Goal: Information Seeking & Learning: Learn about a topic

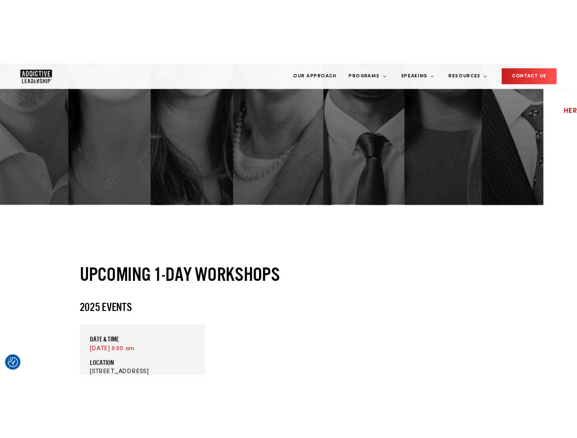
scroll to position [172, 0]
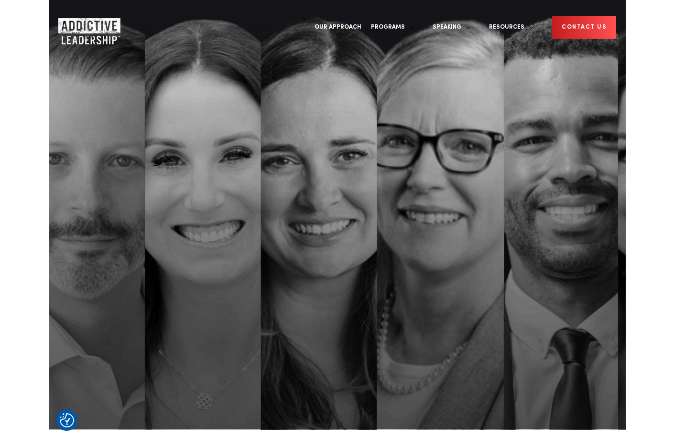
scroll to position [172, 0]
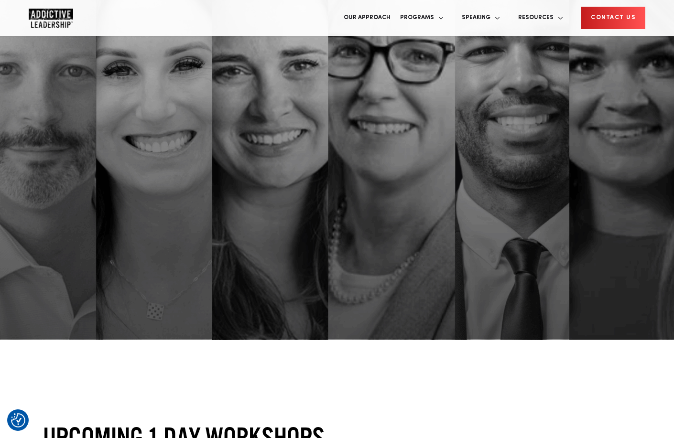
scroll to position [122, 0]
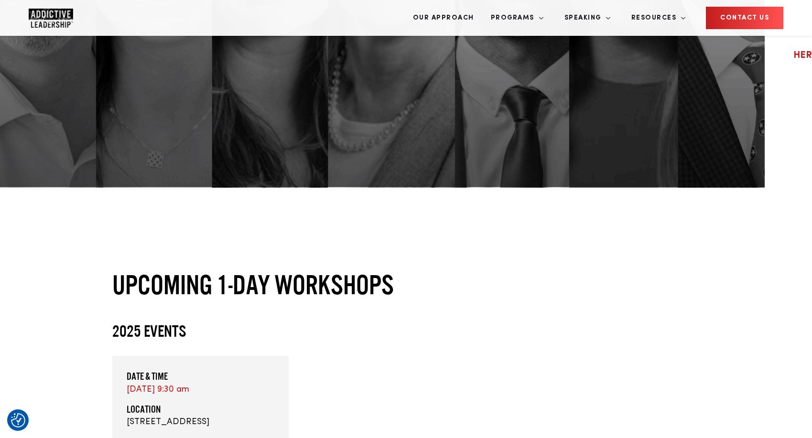
scroll to position [339, 0]
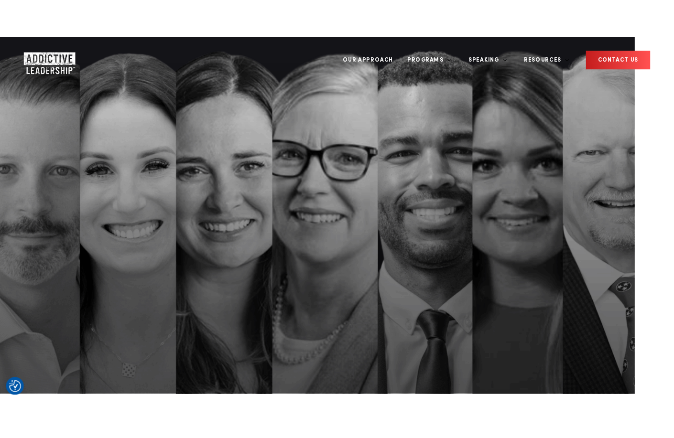
scroll to position [339, 0]
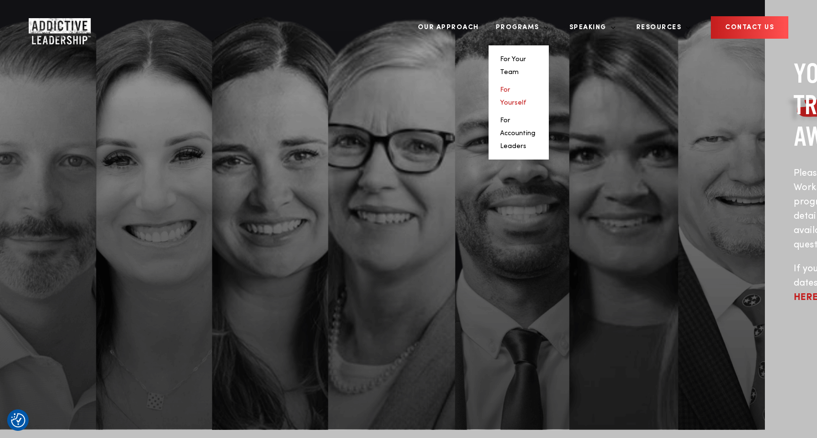
click at [526, 87] on link "For Yourself" at bounding box center [513, 97] width 26 height 20
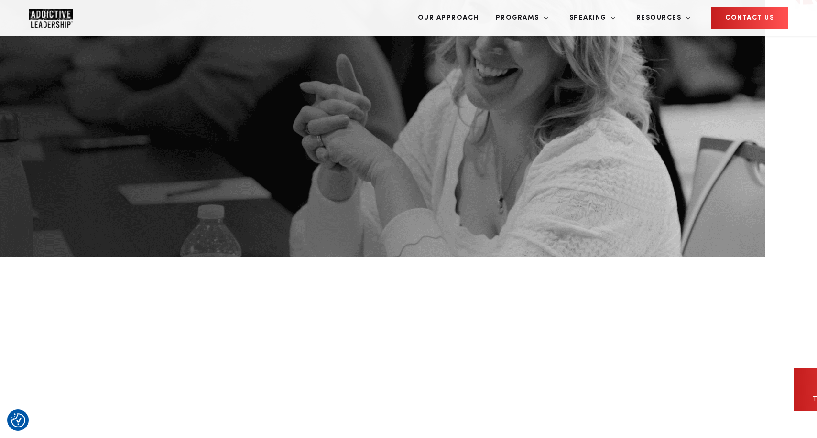
scroll to position [161, 0]
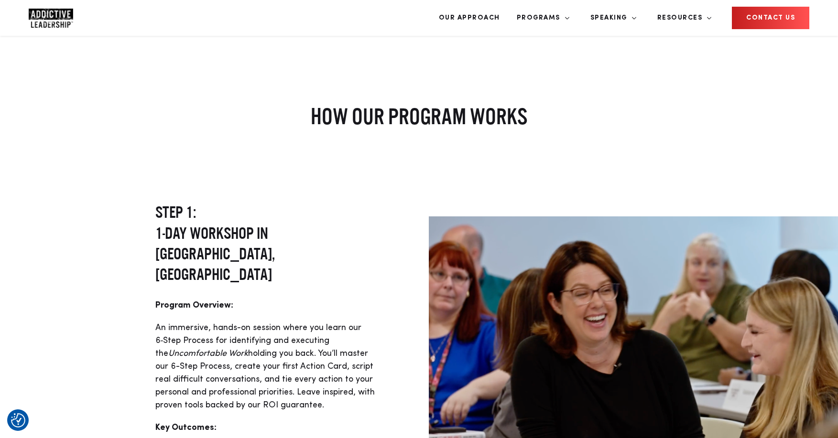
scroll to position [2547, 0]
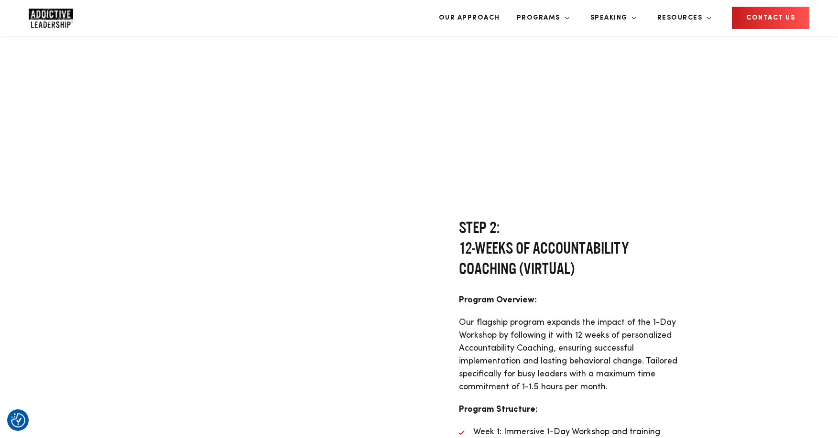
scroll to position [2927, 0]
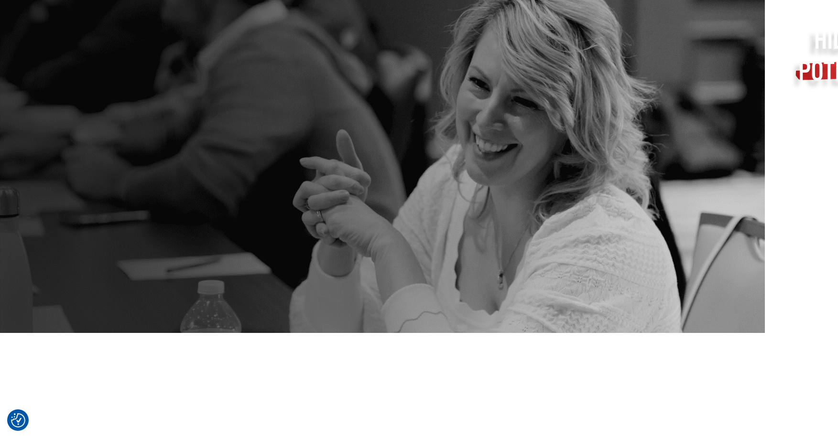
scroll to position [327, 0]
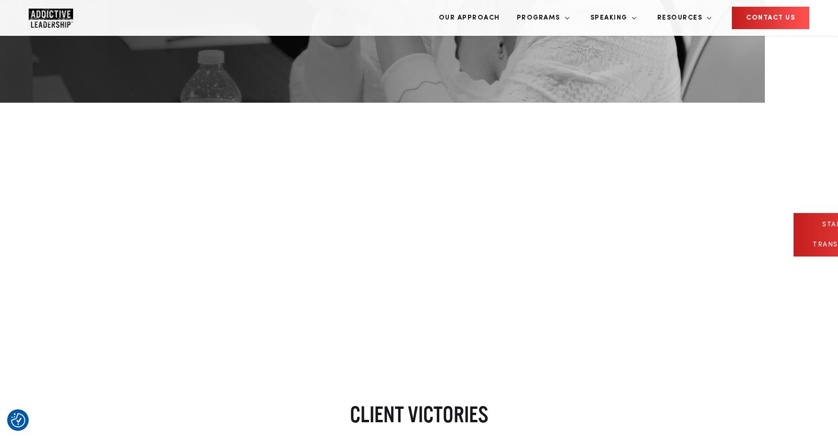
click at [813, 221] on span "start my 12-week transformation" at bounding box center [848, 234] width 71 height 27
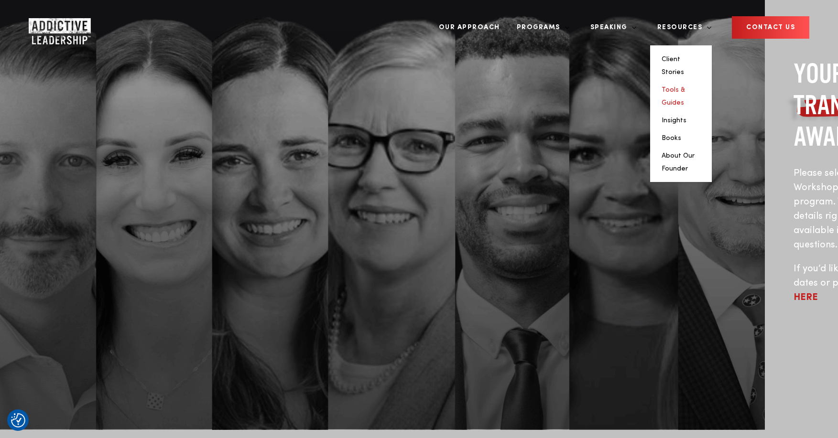
click at [685, 87] on link "Tools & Guides" at bounding box center [672, 97] width 23 height 20
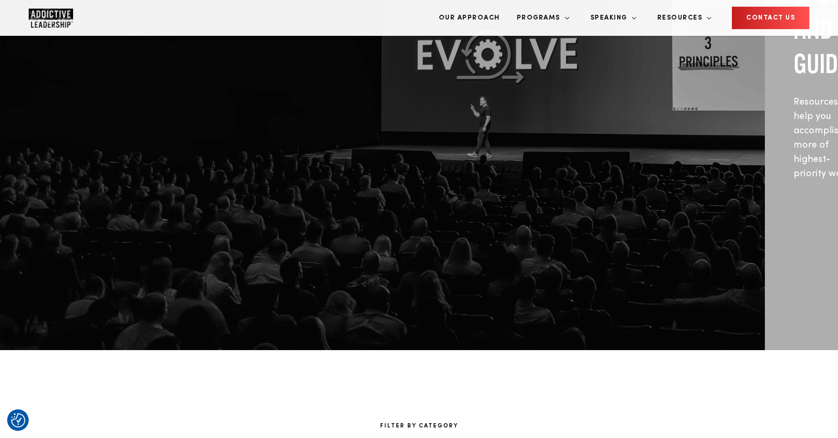
scroll to position [238, 0]
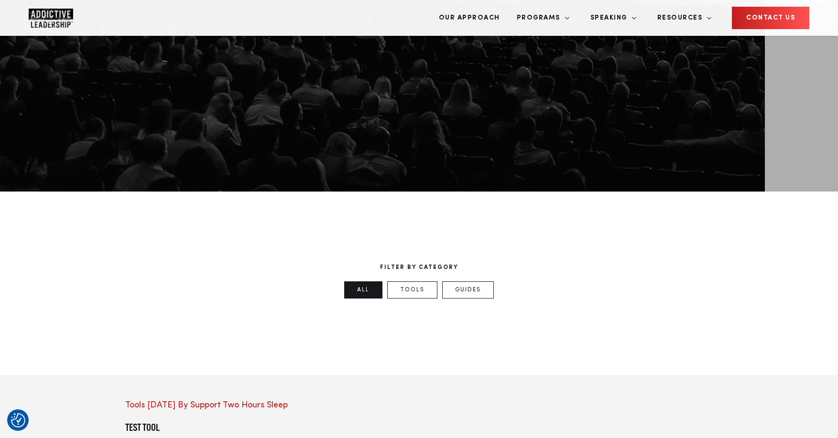
click at [478, 192] on div "FILTER BY CATEGORY All Tools Guides" at bounding box center [419, 284] width 838 height 184
click at [470, 282] on link "Guides" at bounding box center [468, 290] width 52 height 17
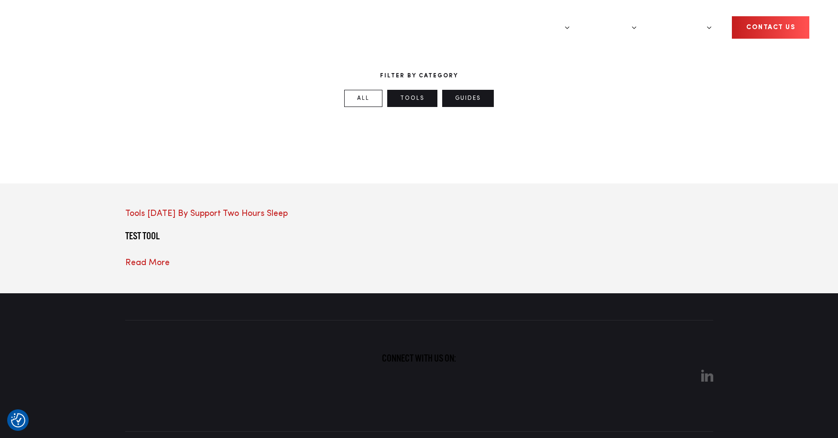
click at [414, 107] on link "Tools" at bounding box center [412, 98] width 50 height 17
click at [564, 112] on ul "All Tools Guides" at bounding box center [419, 101] width 588 height 22
click at [565, 75] on p "FILTER BY CATEGORY" at bounding box center [419, 76] width 588 height 9
click at [410, 80] on p "FILTER BY CATEGORY" at bounding box center [419, 76] width 588 height 9
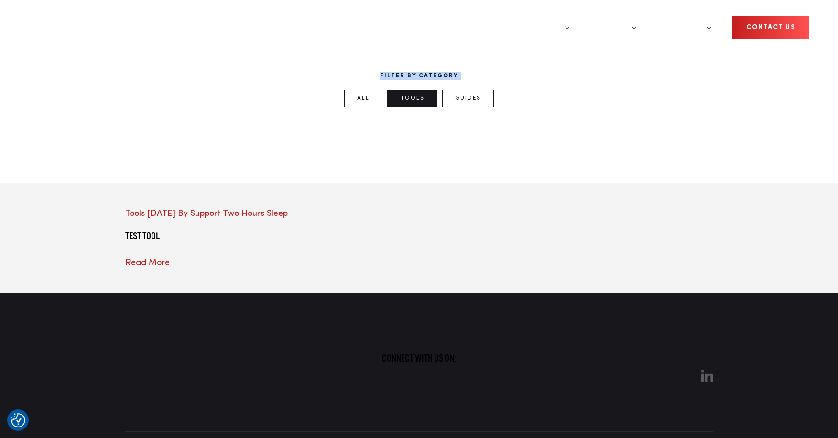
click at [410, 80] on p "FILTER BY CATEGORY" at bounding box center [419, 76] width 588 height 9
click at [512, 76] on p "FILTER BY CATEGORY" at bounding box center [419, 76] width 588 height 9
click at [358, 107] on link "All" at bounding box center [363, 98] width 38 height 17
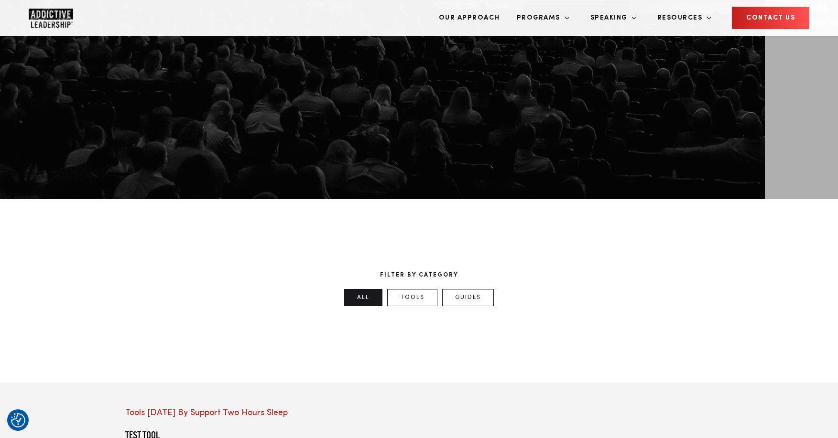
scroll to position [99, 0]
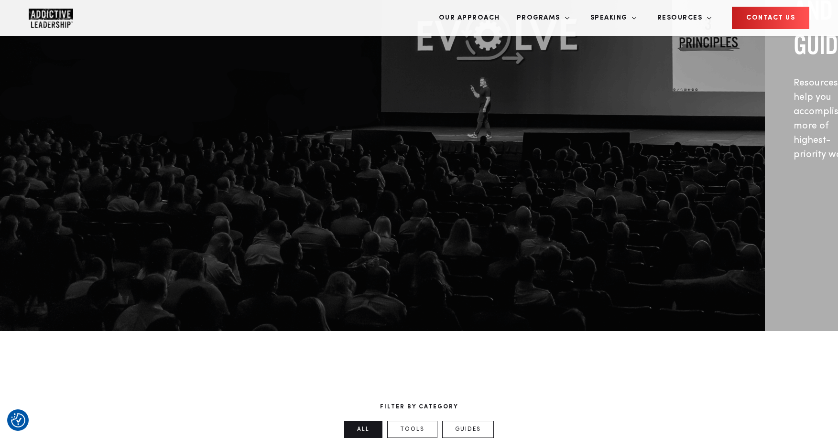
click at [58, 20] on img "Company Logo" at bounding box center [51, 18] width 44 height 19
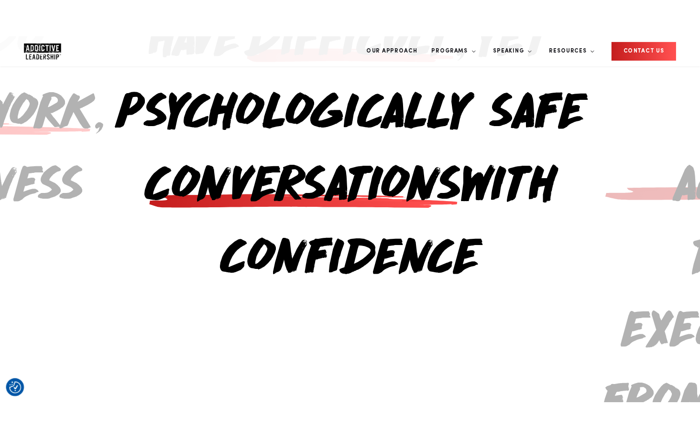
scroll to position [1171, 0]
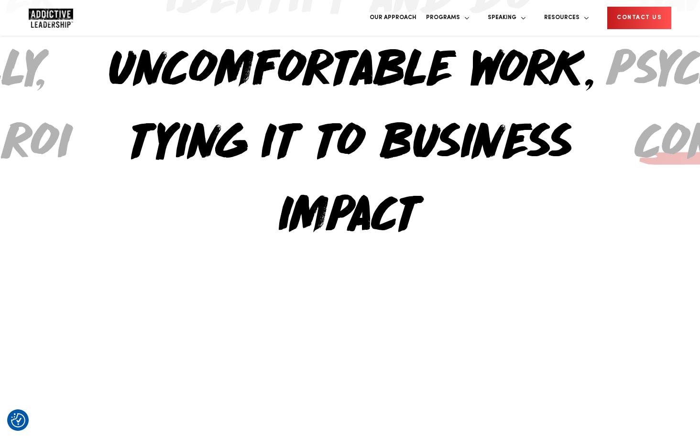
scroll to position [1171, 0]
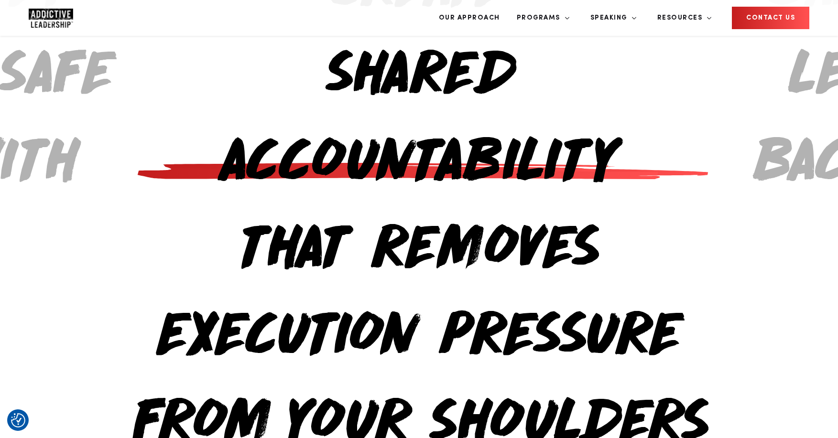
scroll to position [1184, 0]
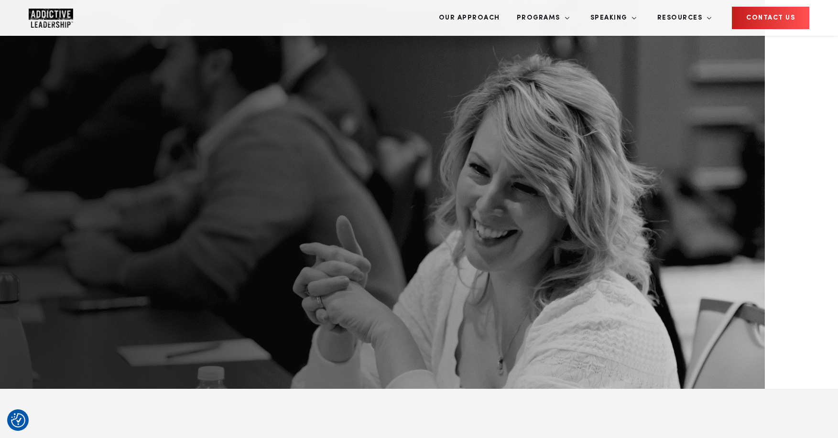
scroll to position [12, 0]
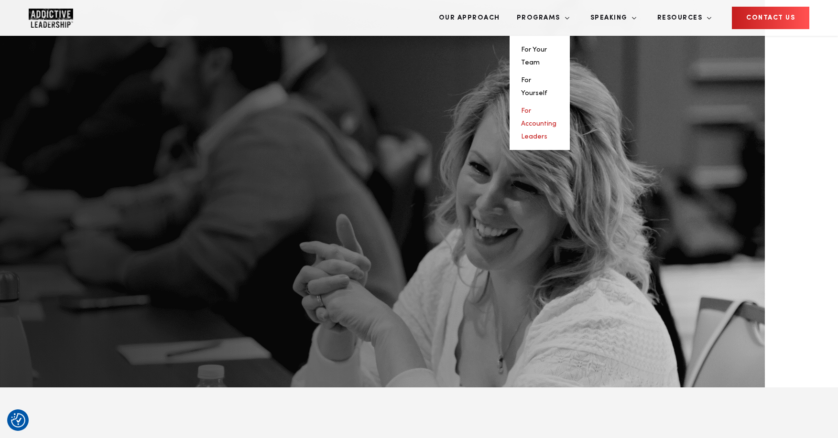
click at [556, 108] on link "For Accounting Leaders" at bounding box center [538, 124] width 35 height 33
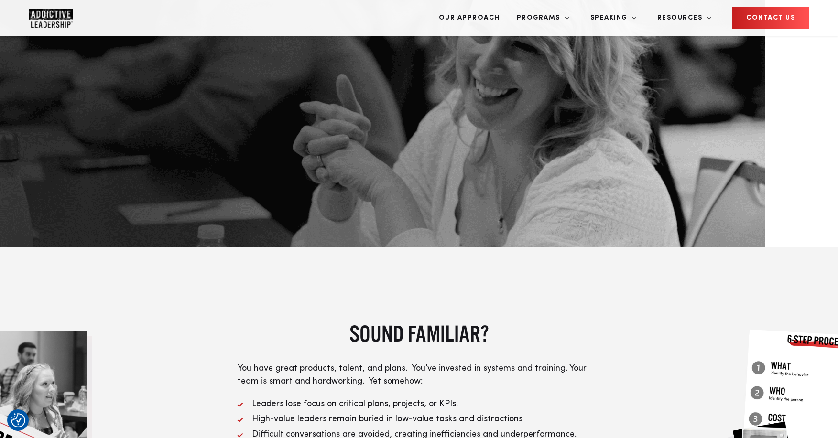
scroll to position [222, 0]
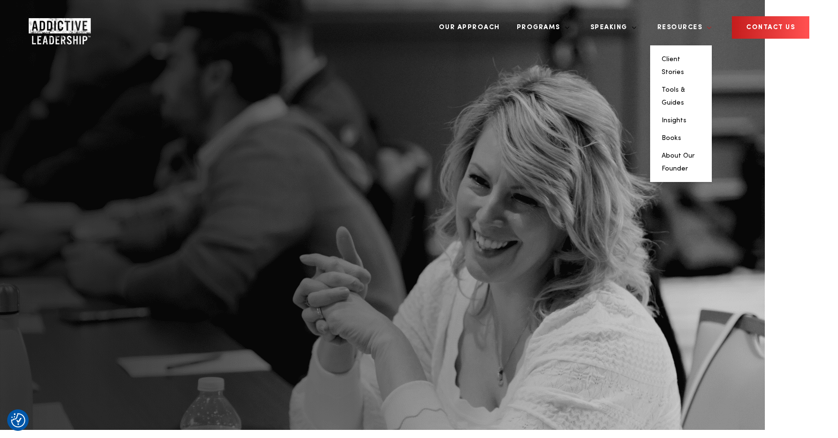
click at [696, 13] on link "Resources" at bounding box center [681, 28] width 62 height 36
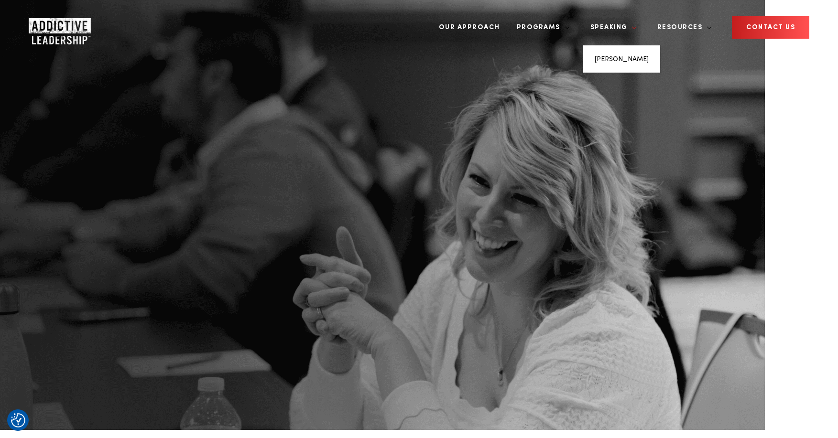
click at [624, 24] on link "Speaking" at bounding box center [610, 28] width 54 height 36
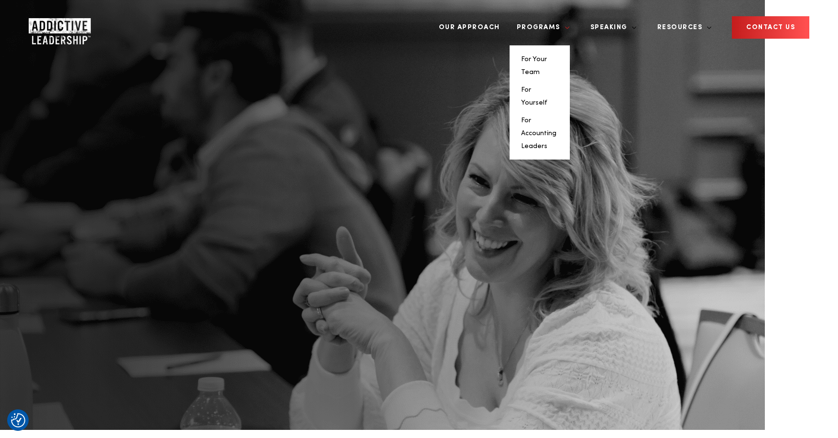
click at [570, 24] on link "Programs" at bounding box center [539, 28] width 60 height 36
click at [558, 83] on li "For Yourself" at bounding box center [539, 96] width 37 height 26
click at [547, 87] on link "For Yourself" at bounding box center [534, 97] width 26 height 20
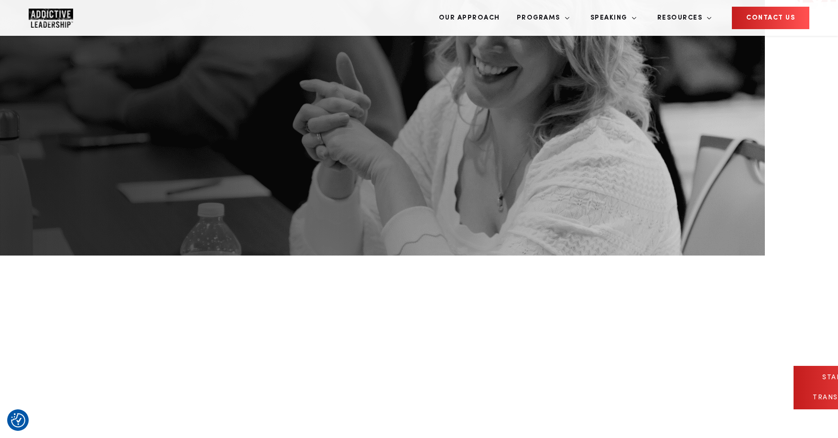
scroll to position [329, 0]
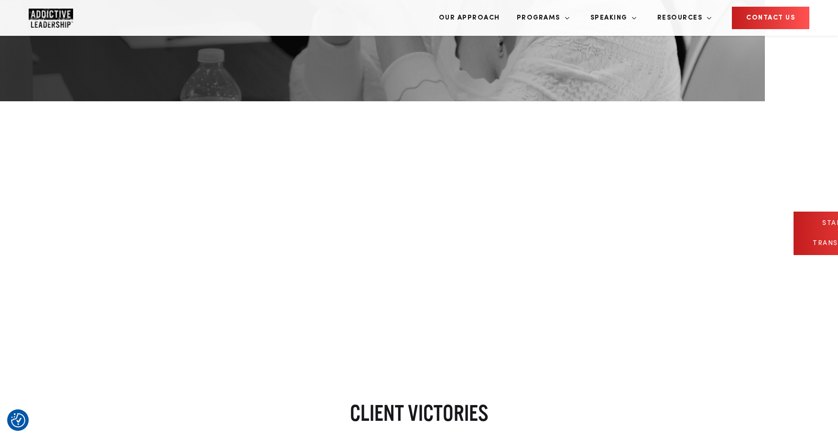
click at [793, 212] on link "start my 12-week transformation" at bounding box center [847, 233] width 109 height 43
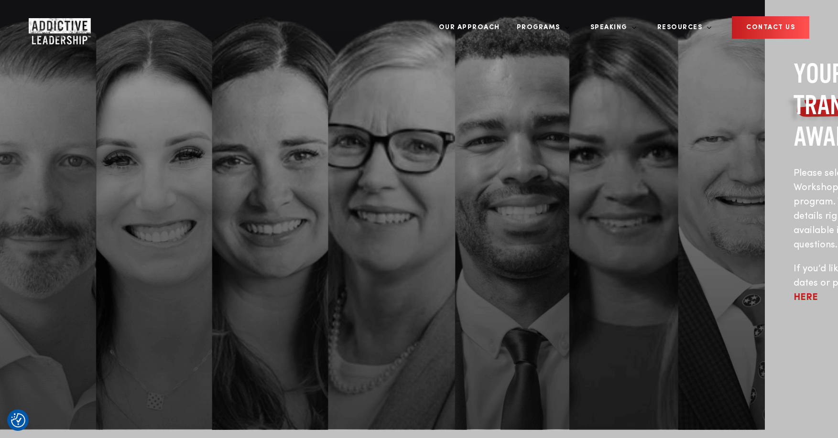
click at [43, 18] on img "Company Logo" at bounding box center [51, 27] width 44 height 19
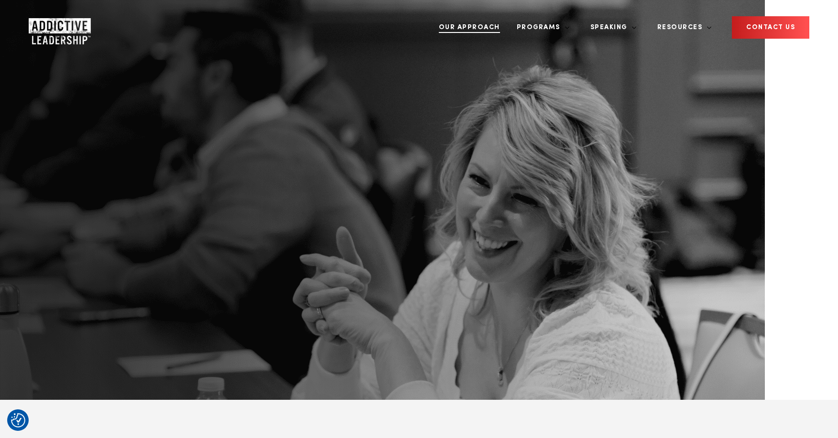
click at [507, 19] on link "Our Approach" at bounding box center [470, 28] width 76 height 36
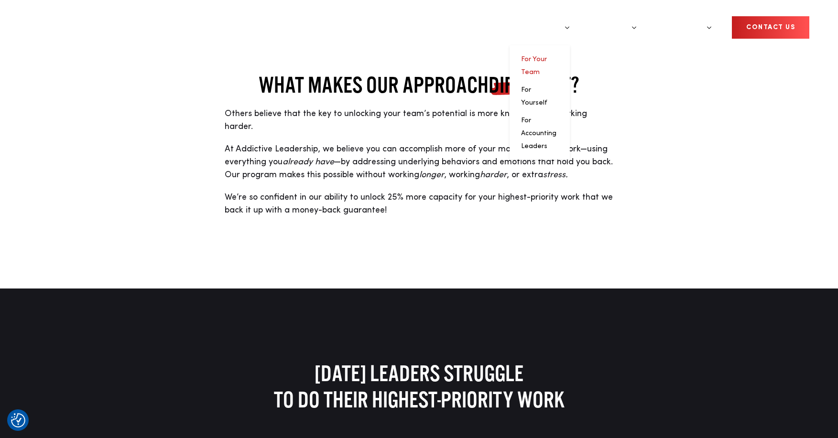
click at [547, 56] on link "For Your Team" at bounding box center [534, 66] width 26 height 20
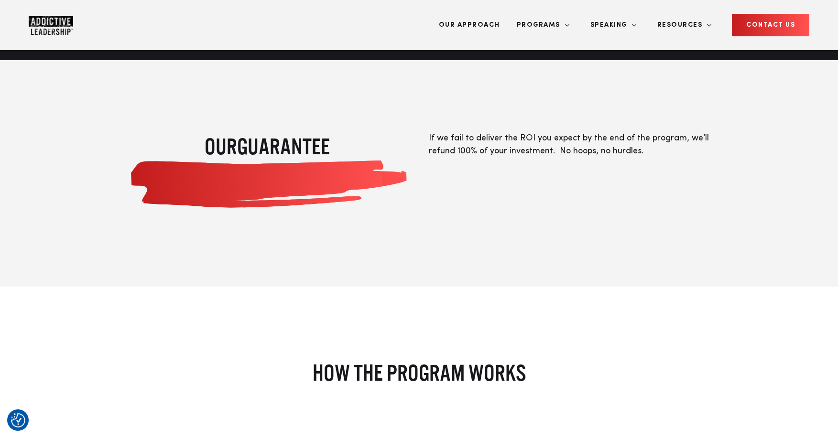
scroll to position [1124, 0]
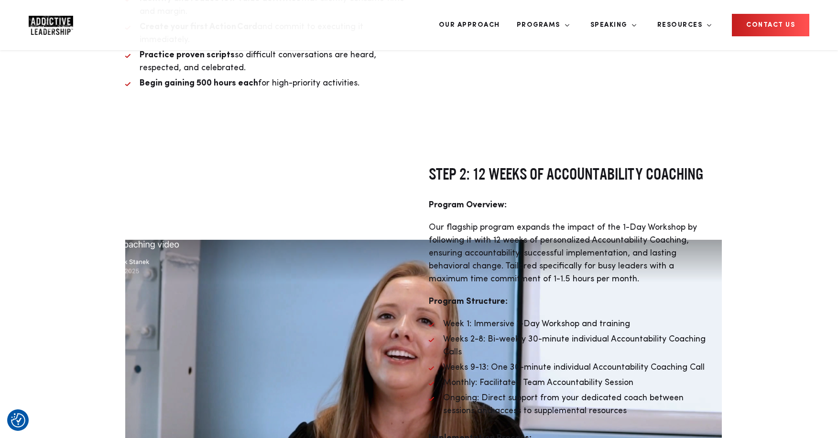
scroll to position [1585, 0]
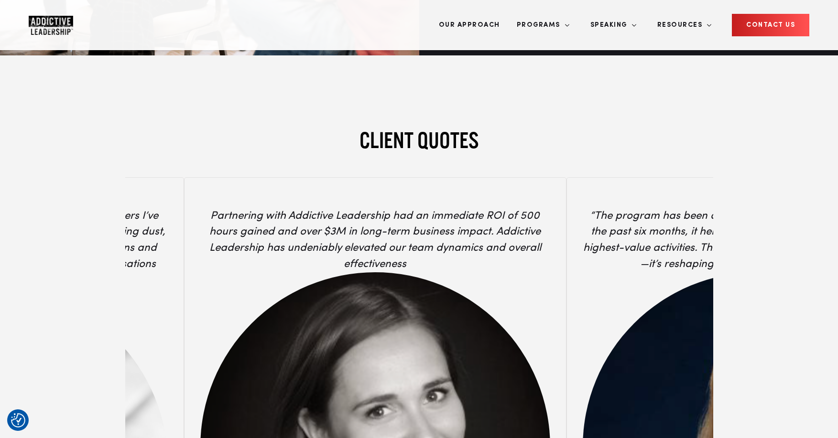
scroll to position [3428, 0]
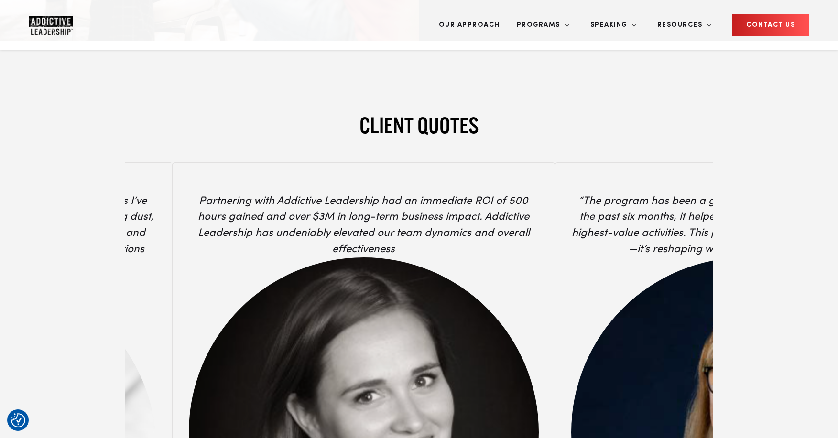
drag, startPoint x: 535, startPoint y: 181, endPoint x: 326, endPoint y: 199, distance: 209.2
click at [326, 199] on div "Partnering with Addictive Leadership had an immediate ROI of 500 hours gained a…" at bounding box center [364, 411] width 382 height 497
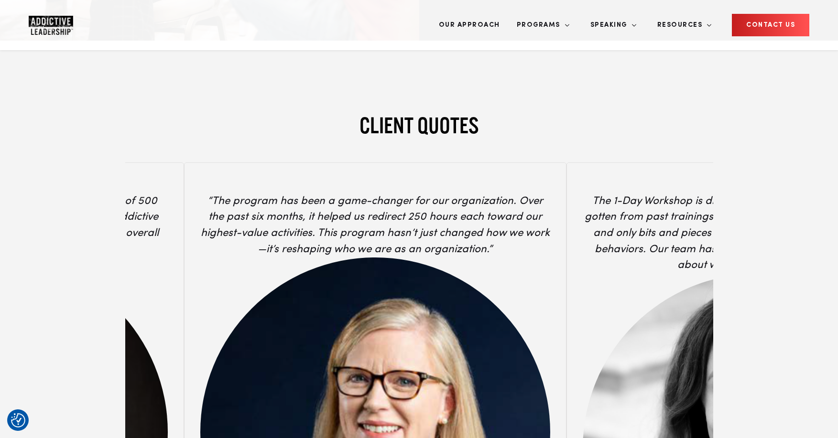
drag, startPoint x: 499, startPoint y: 205, endPoint x: 239, endPoint y: 222, distance: 260.1
click at [239, 222] on div "“The program has been a game-changer for our organization. Over the past six mo…" at bounding box center [419, 419] width 588 height 513
drag, startPoint x: 489, startPoint y: 210, endPoint x: 239, endPoint y: 223, distance: 250.3
click at [239, 223] on div "“The program has been a game-changer for our organization. Over the past six mo…" at bounding box center [419, 419] width 588 height 513
drag, startPoint x: 442, startPoint y: 214, endPoint x: 271, endPoint y: 215, distance: 170.6
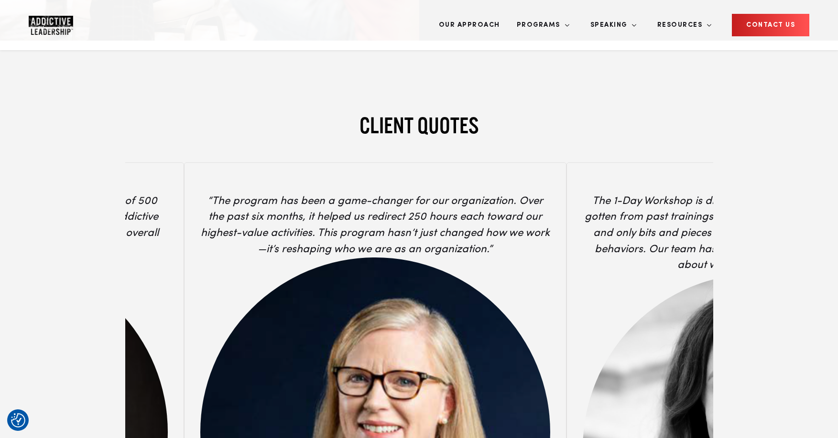
click at [271, 215] on div "“The program has been a game-changer for our organization. Over the past six mo…" at bounding box center [419, 419] width 588 height 513
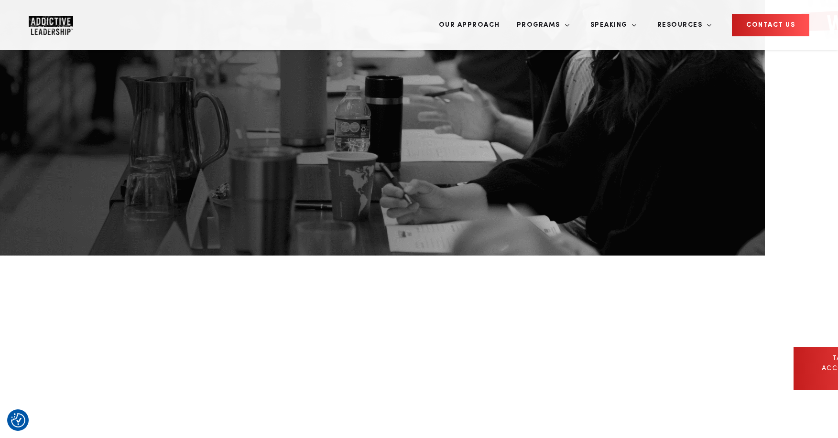
scroll to position [0, 0]
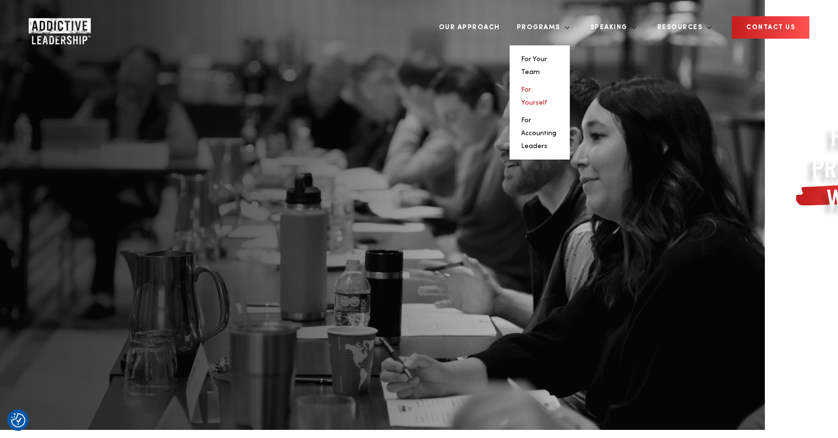
click at [547, 87] on link "For Yourself" at bounding box center [534, 97] width 26 height 20
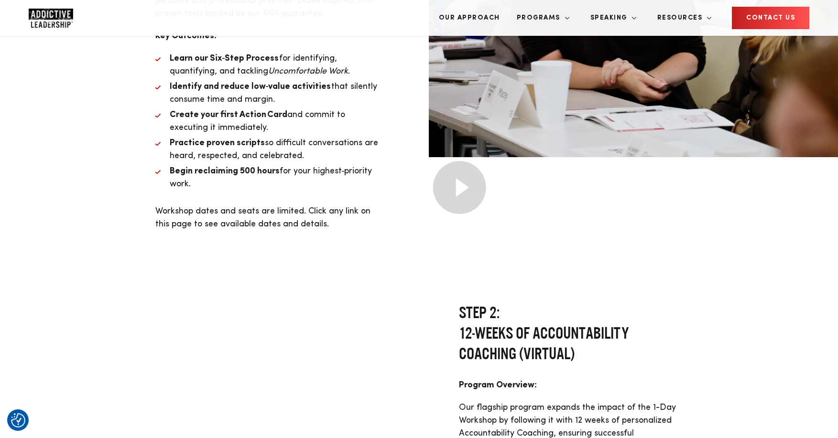
scroll to position [2642, 0]
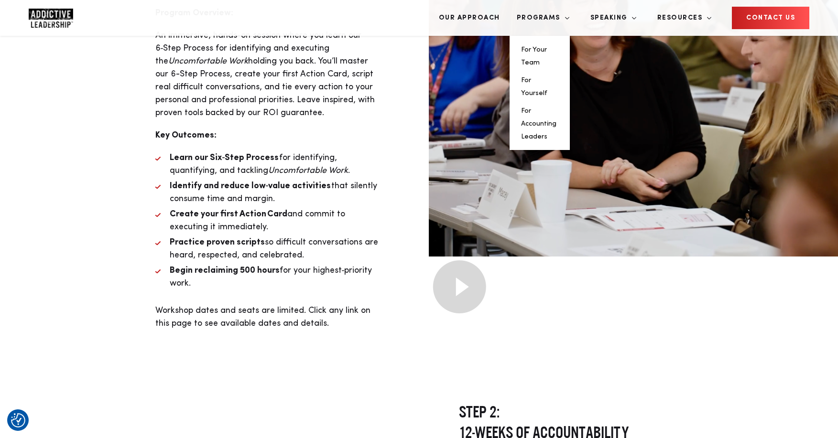
click at [570, 88] on ul "For Your Team For Yourself For Accounting Leaders" at bounding box center [539, 93] width 60 height 114
click at [556, 108] on link "For Accounting Leaders" at bounding box center [538, 124] width 35 height 33
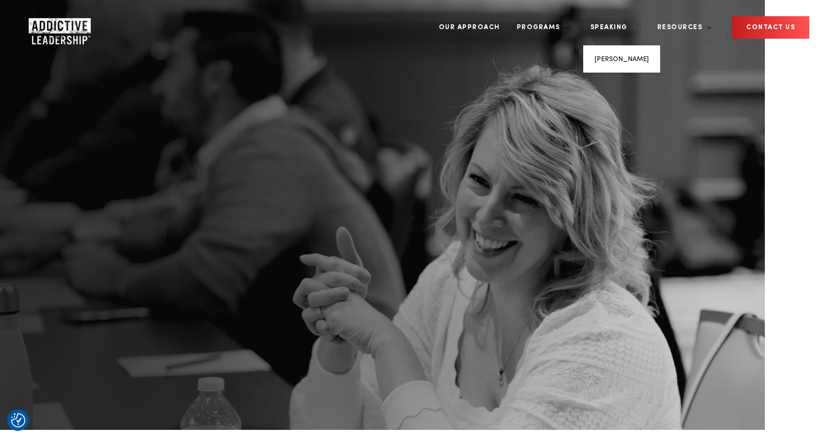
click at [635, 16] on link "Speaking" at bounding box center [610, 28] width 54 height 36
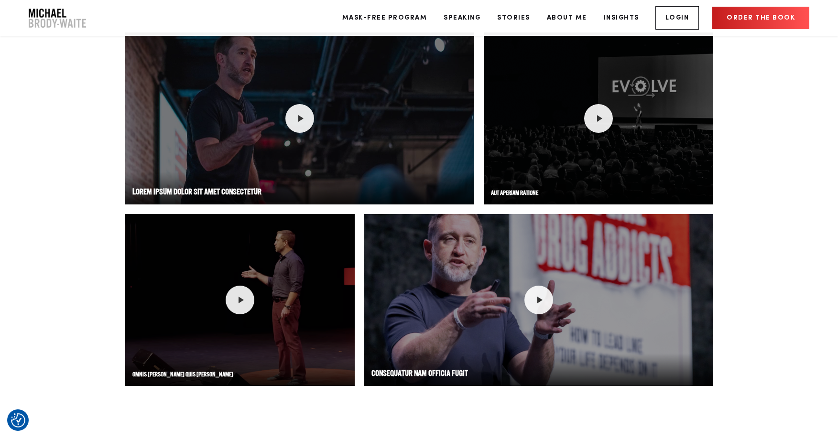
scroll to position [1343, 0]
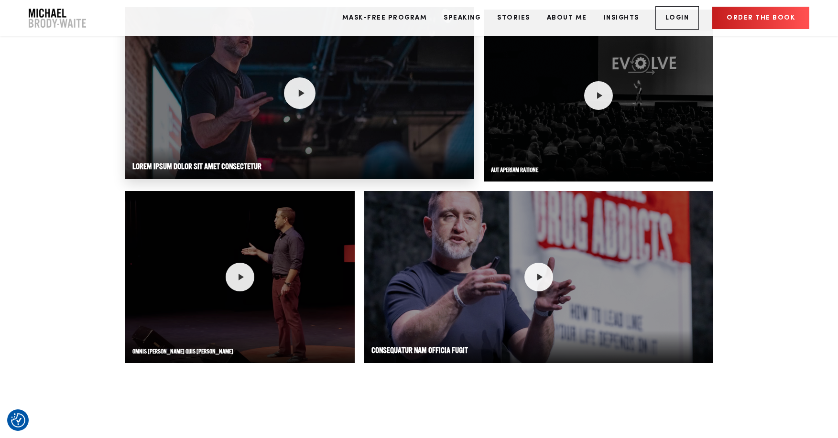
click at [290, 104] on div at bounding box center [300, 93] width 32 height 32
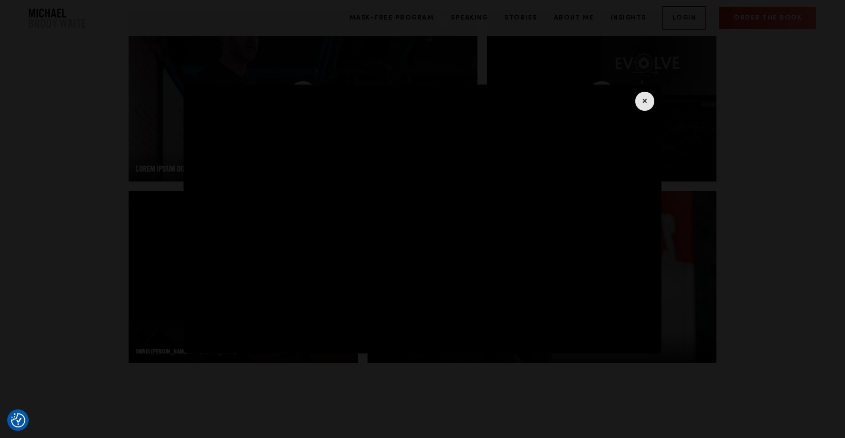
click at [98, 182] on div "×" at bounding box center [422, 219] width 845 height 438
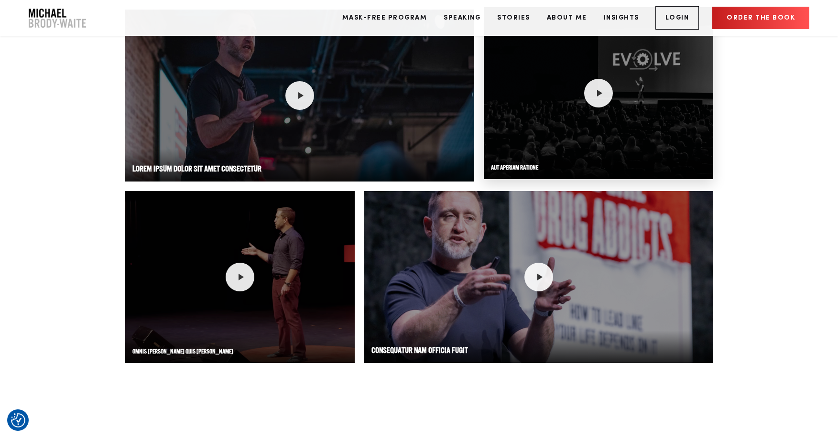
click at [640, 120] on div at bounding box center [598, 93] width 229 height 172
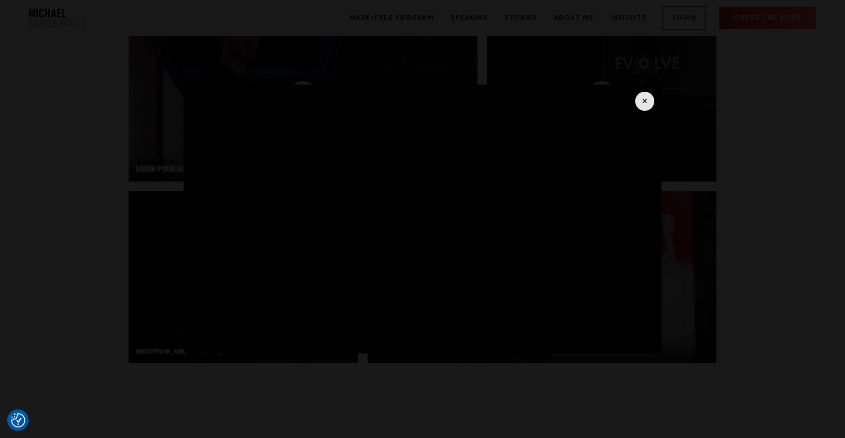
click at [790, 252] on div "×" at bounding box center [422, 219] width 845 height 438
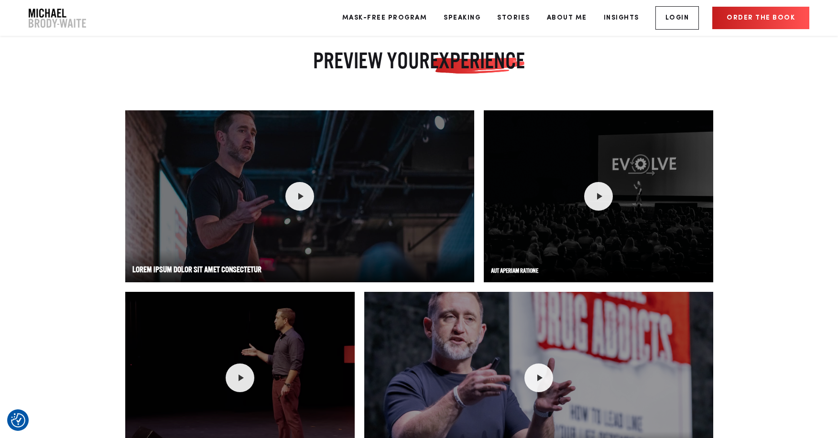
scroll to position [1204, 0]
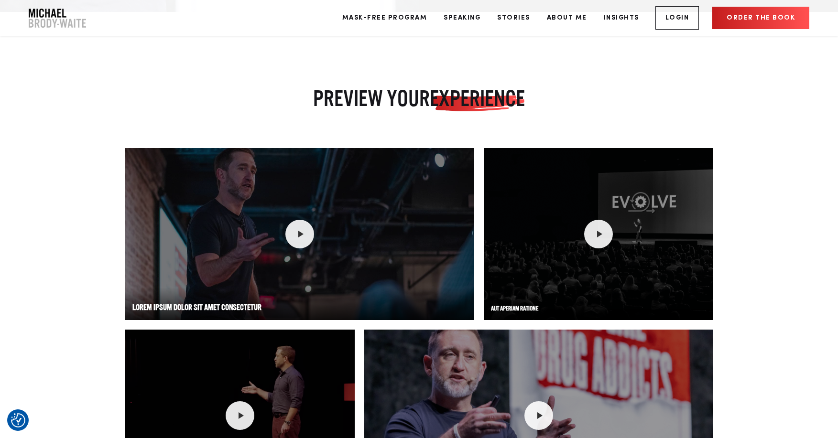
click at [357, 99] on h2 "PREVIEW YOUR EXPERIENCE" at bounding box center [419, 98] width 382 height 29
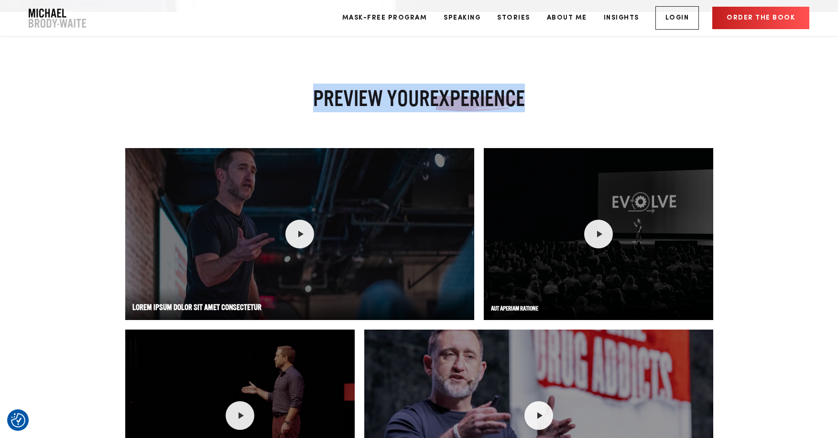
copy div "PREVIEW YOUR EXPERIENCE"
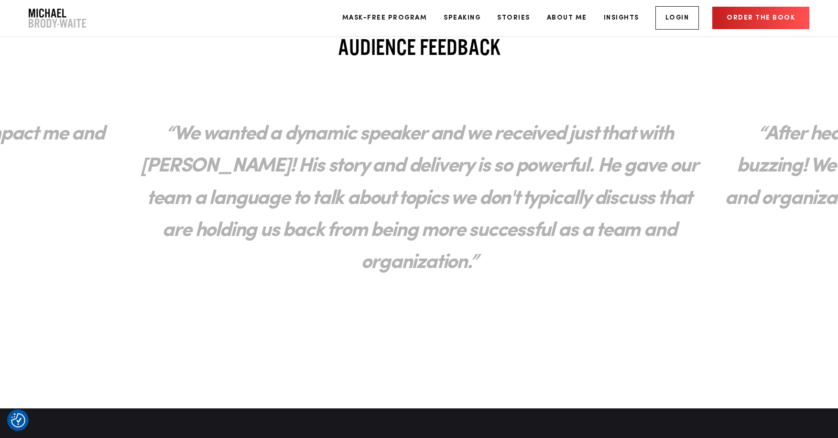
scroll to position [1758, 0]
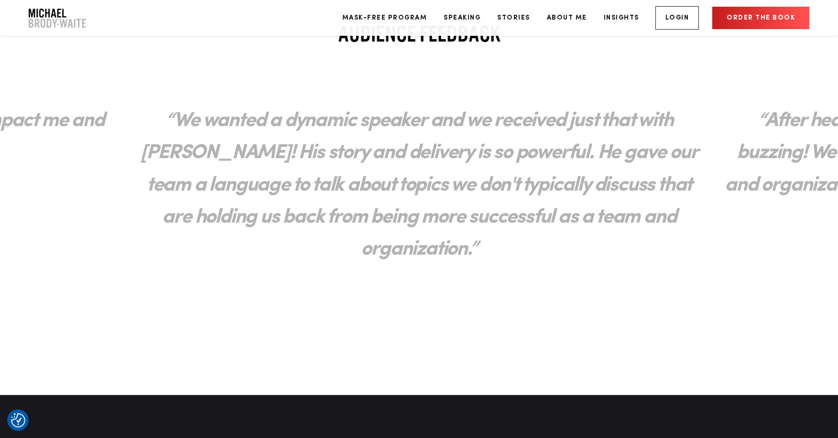
drag, startPoint x: 465, startPoint y: 195, endPoint x: 154, endPoint y: 217, distance: 311.0
click at [154, 217] on h2 "“We wanted a dynamic speaker and we received just that with Michael! His story …" at bounding box center [419, 186] width 587 height 180
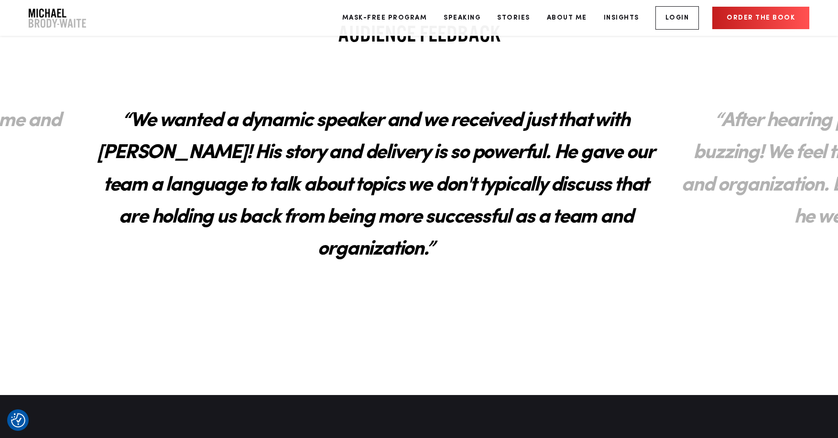
drag, startPoint x: 434, startPoint y: 211, endPoint x: 224, endPoint y: 211, distance: 210.8
click at [224, 211] on h2 "“We wanted a dynamic speaker and we received just that with Michael! His story …" at bounding box center [375, 186] width 587 height 180
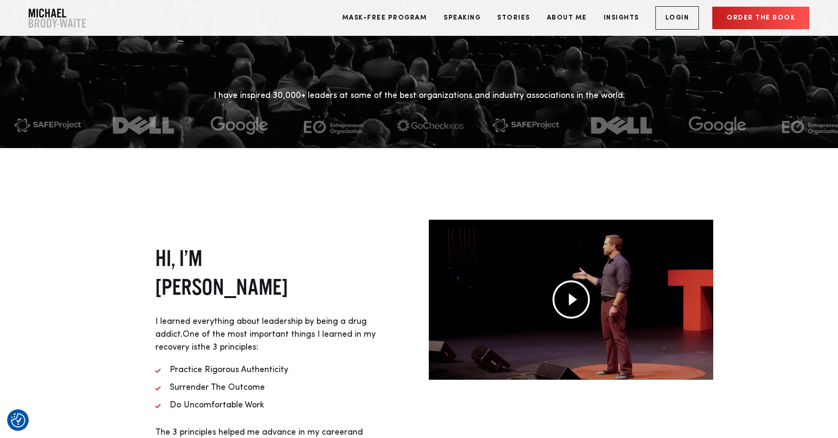
scroll to position [0, 0]
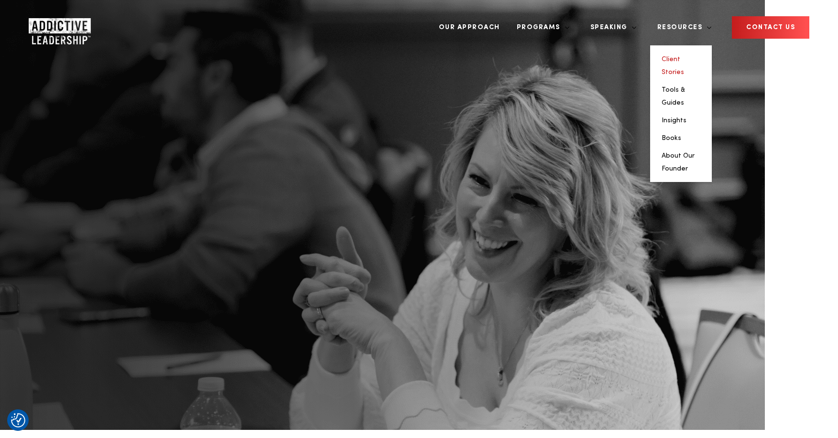
click at [684, 56] on link "Client Stories" at bounding box center [672, 66] width 22 height 20
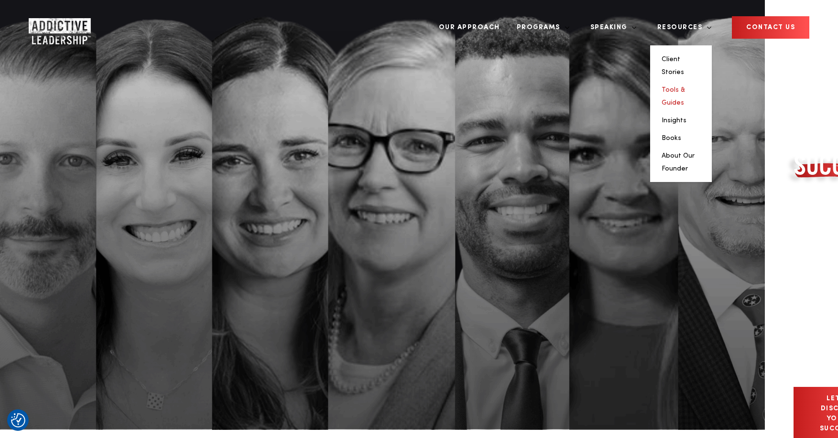
click at [685, 87] on link "Tools & Guides" at bounding box center [672, 97] width 23 height 20
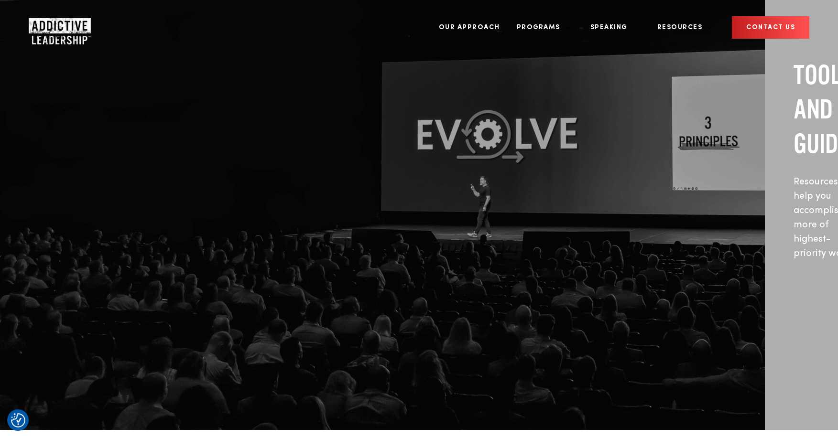
click at [793, 97] on span "Tools and guides" at bounding box center [826, 109] width 67 height 98
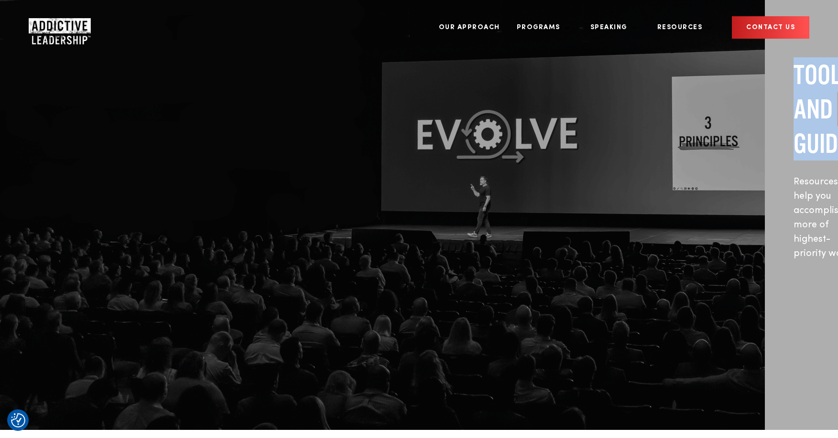
click at [793, 97] on span "Tools and guides" at bounding box center [826, 109] width 67 height 98
copy div "Tools and guides"
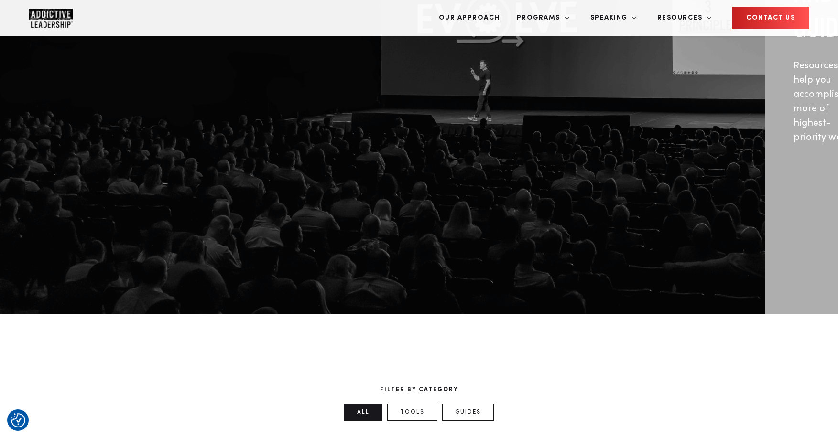
click at [265, 386] on div "FILTER BY CATEGORY All Tools Guides" at bounding box center [419, 406] width 588 height 40
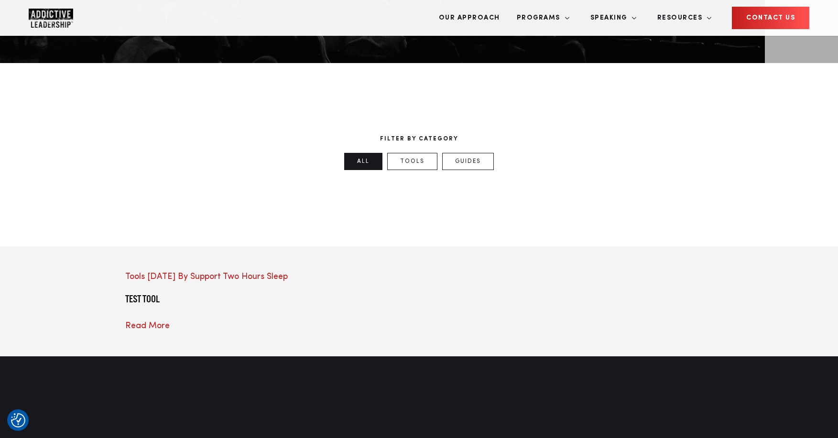
scroll to position [398, 0]
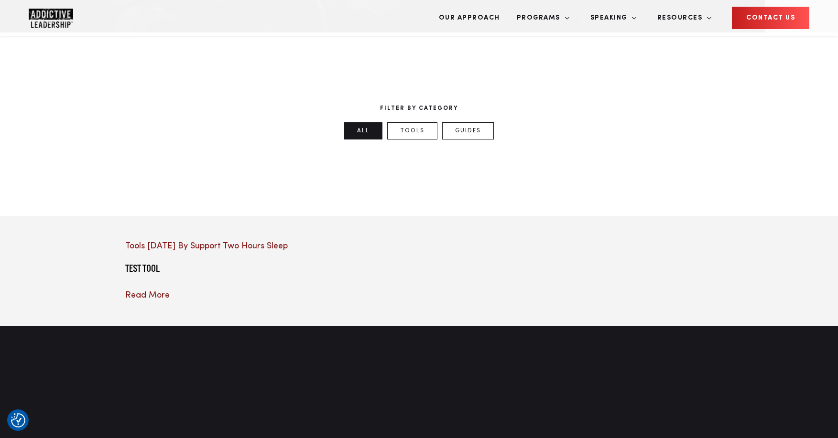
click at [241, 240] on div at bounding box center [216, 240] width 183 height 0
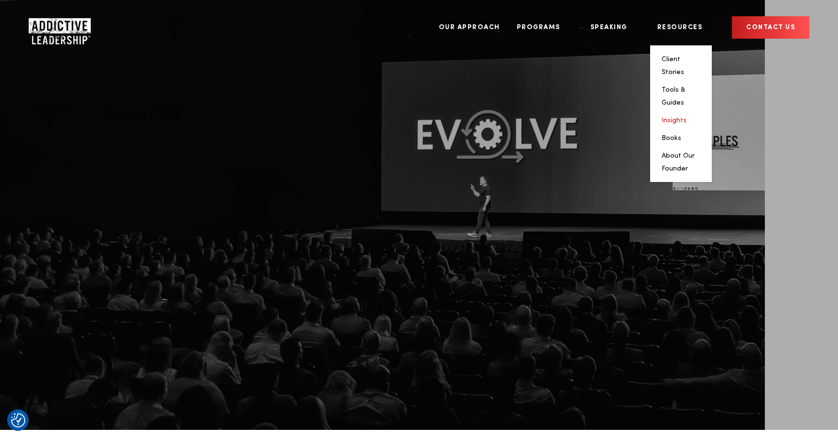
click at [686, 117] on link "Insights" at bounding box center [673, 120] width 25 height 7
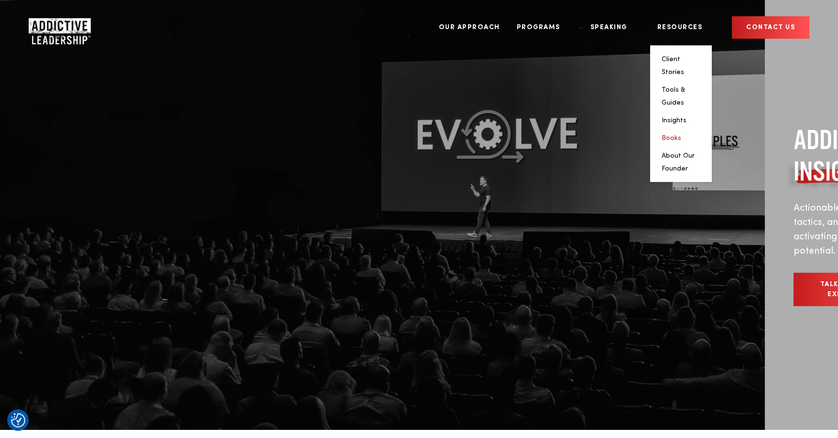
click at [681, 135] on link "Books" at bounding box center [671, 138] width 20 height 7
click at [689, 149] on li "About Our Founder" at bounding box center [680, 162] width 39 height 26
click at [689, 152] on link "About Our Founder" at bounding box center [677, 162] width 33 height 20
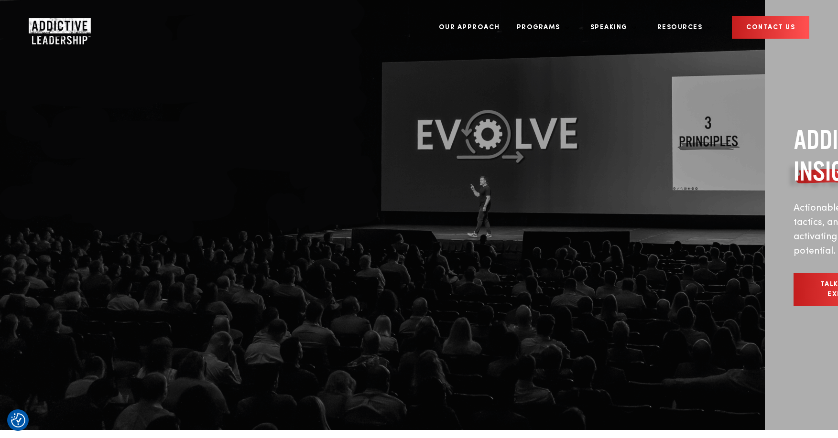
click at [767, 16] on link "CONTACT US" at bounding box center [770, 27] width 77 height 22
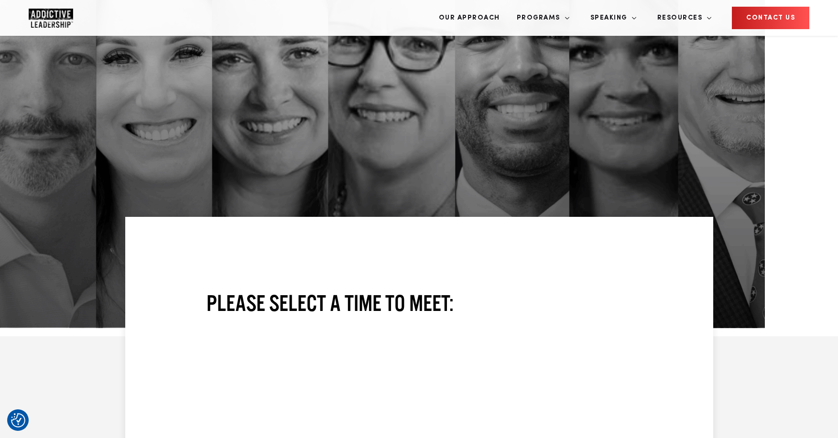
scroll to position [92, 0]
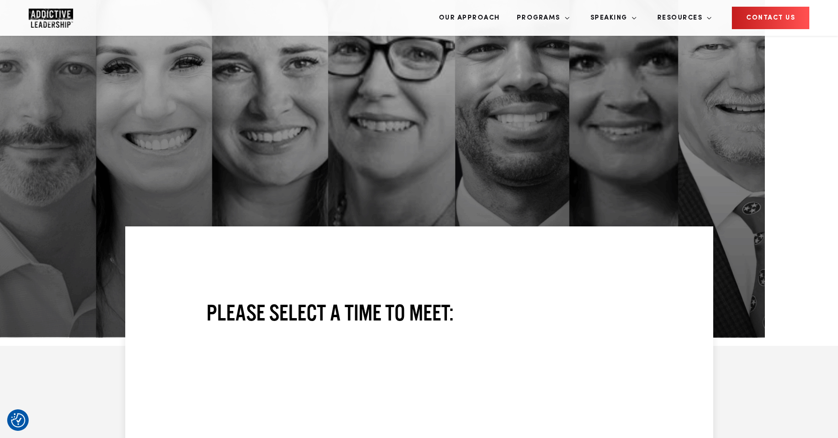
click at [707, 157] on div at bounding box center [419, 127] width 838 height 438
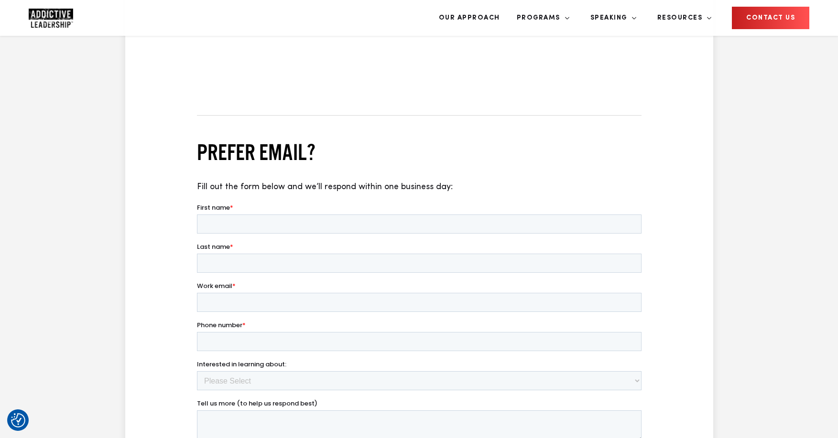
scroll to position [700, 0]
